Goal: Information Seeking & Learning: Learn about a topic

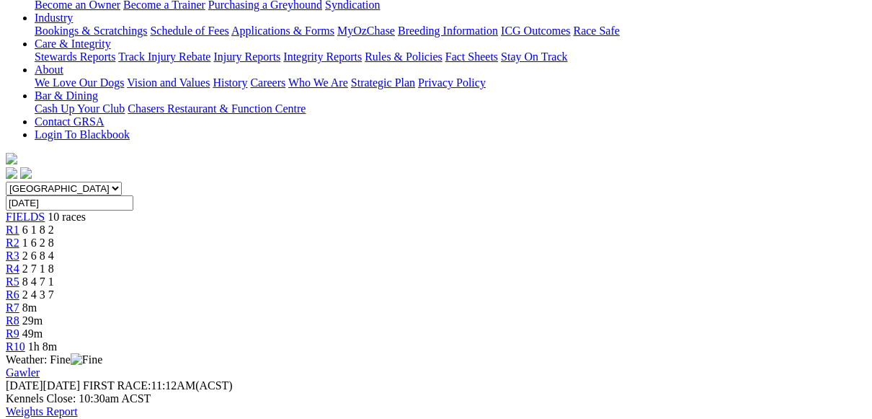
scroll to position [216, 0]
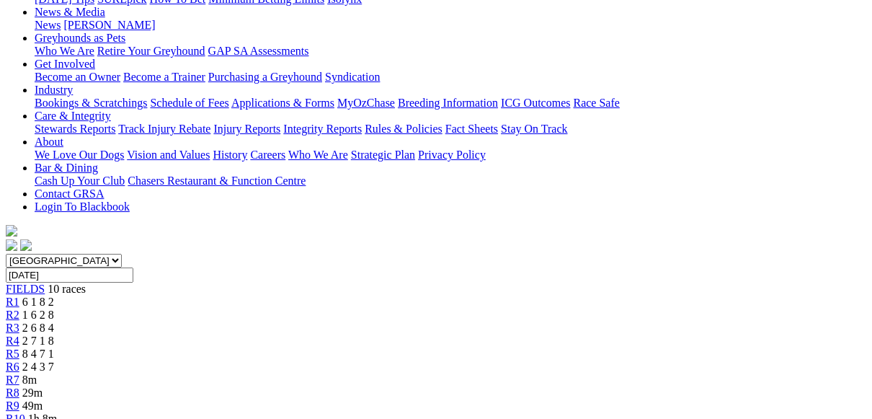
click at [233, 309] on div "R2 1 6 2 8" at bounding box center [436, 315] width 861 height 13
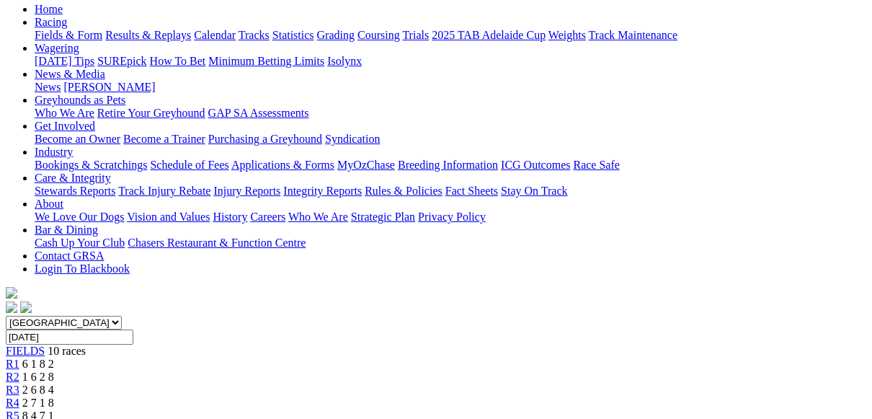
scroll to position [144, 0]
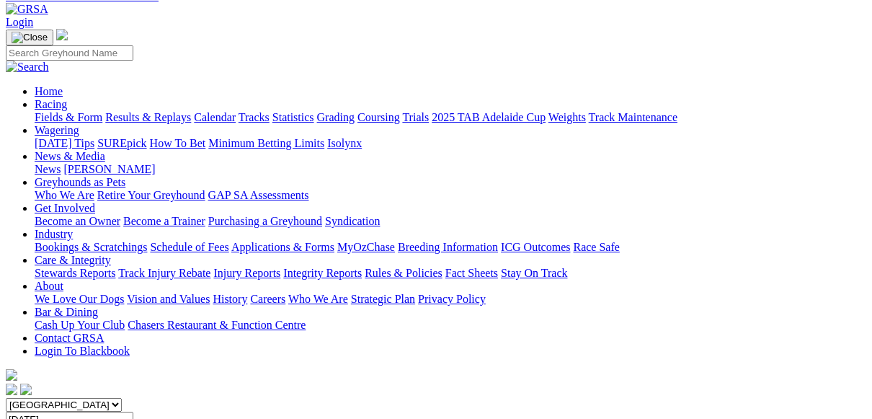
scroll to position [72, 0]
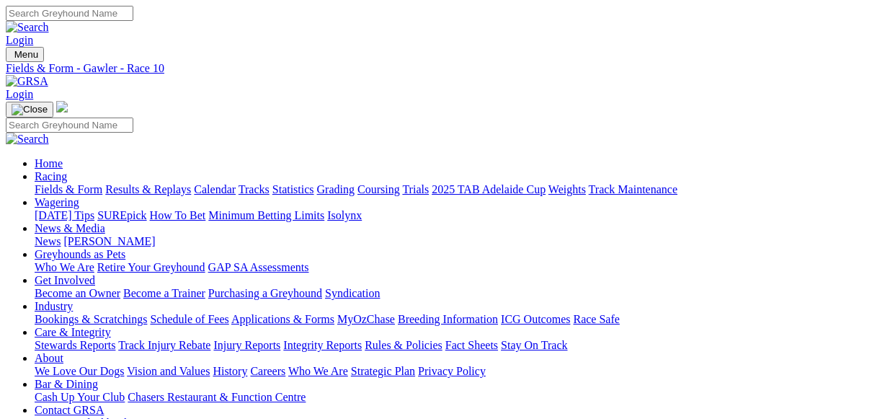
click at [57, 183] on link "Fields & Form" at bounding box center [69, 189] width 68 height 12
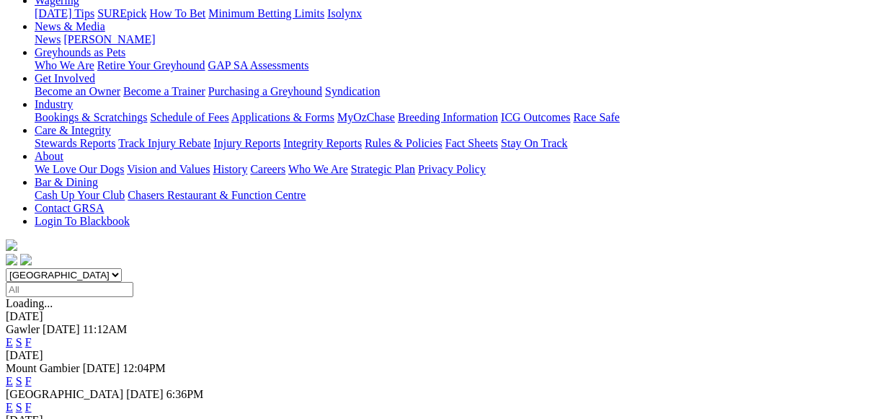
scroll to position [216, 0]
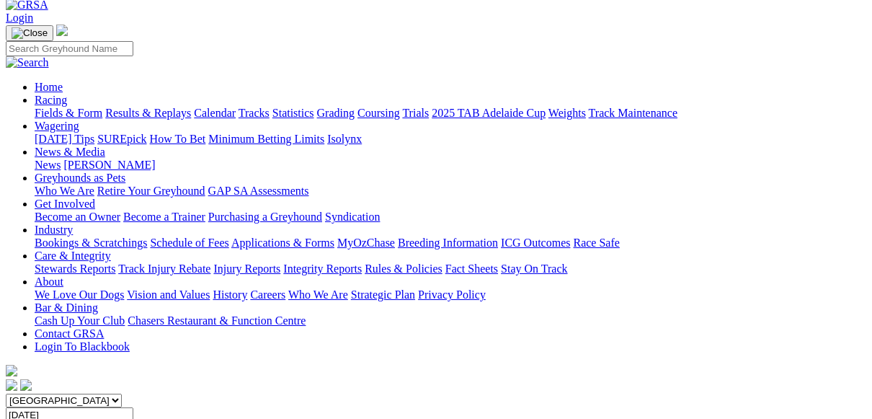
scroll to position [72, 0]
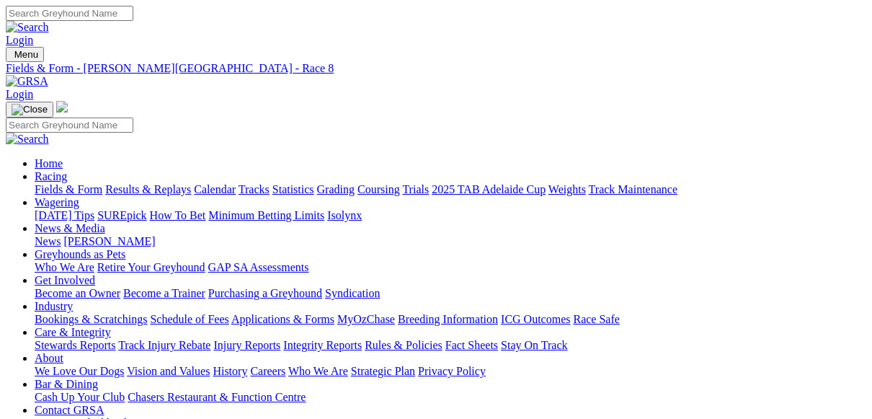
click at [63, 183] on link "Fields & Form" at bounding box center [69, 189] width 68 height 12
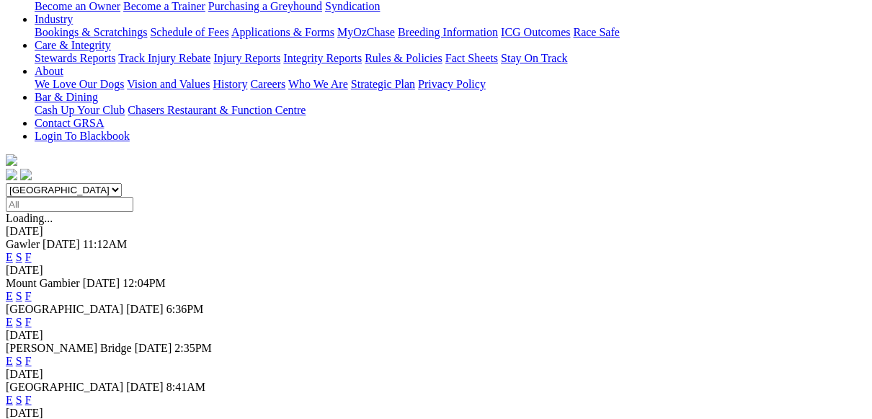
scroll to position [288, 0]
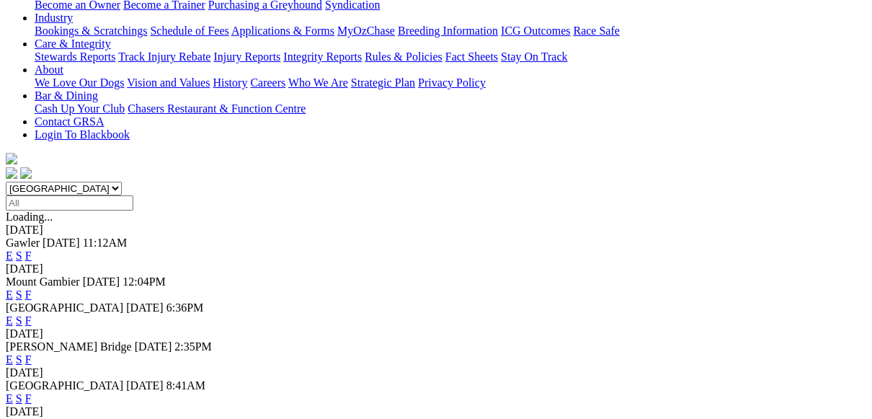
click at [13, 392] on link "E" at bounding box center [9, 398] width 7 height 12
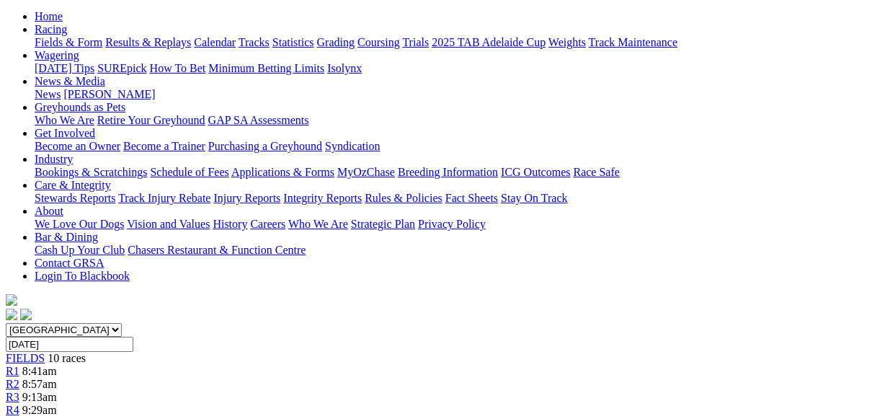
scroll to position [144, 0]
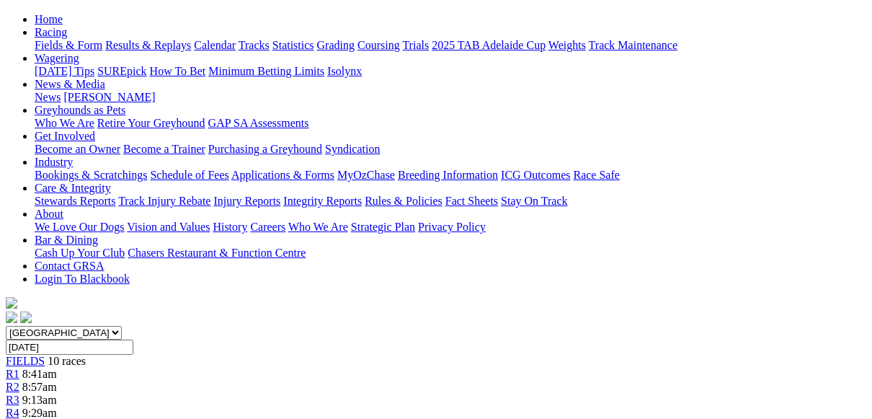
click at [230, 381] on div "R2 8:57am" at bounding box center [436, 387] width 861 height 13
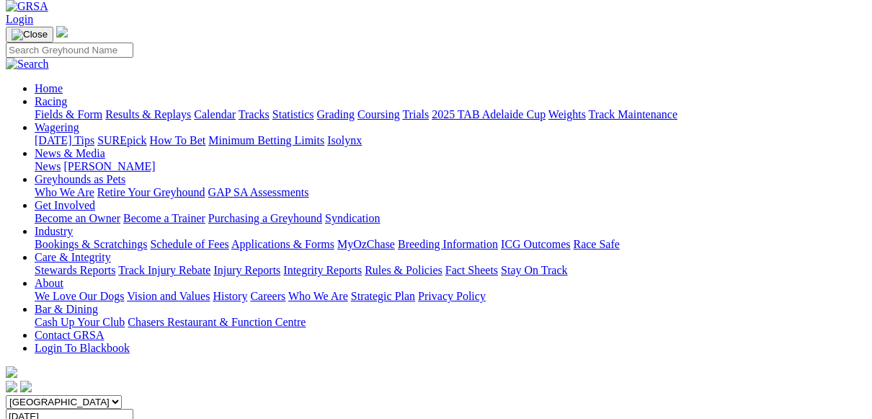
scroll to position [72, 0]
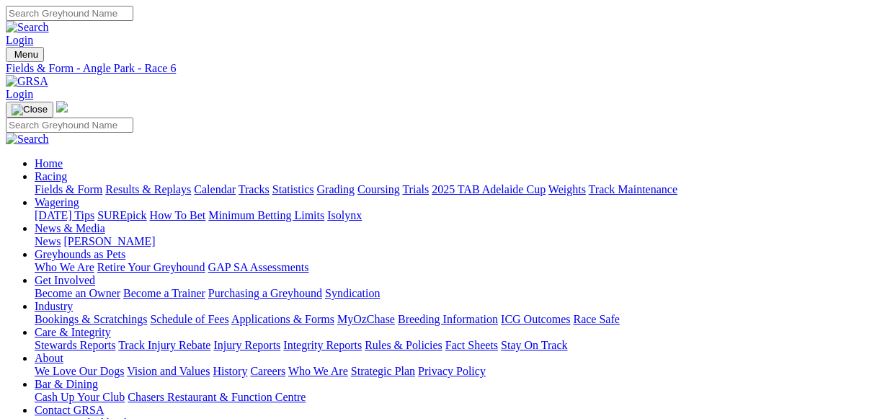
click at [66, 183] on link "Fields & Form" at bounding box center [69, 189] width 68 height 12
